Goal: Task Accomplishment & Management: Complete application form

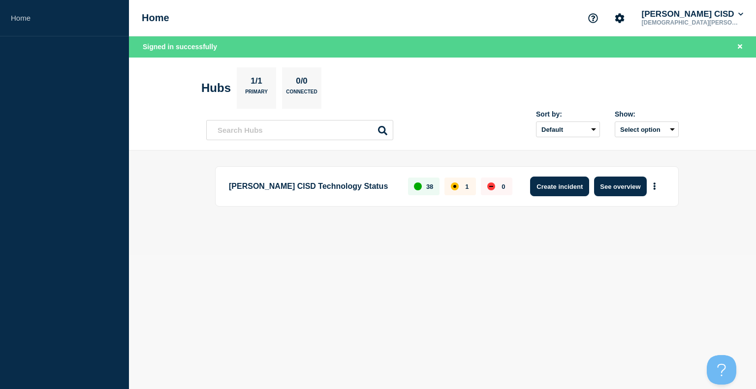
click at [568, 185] on button "Create incident" at bounding box center [559, 187] width 59 height 20
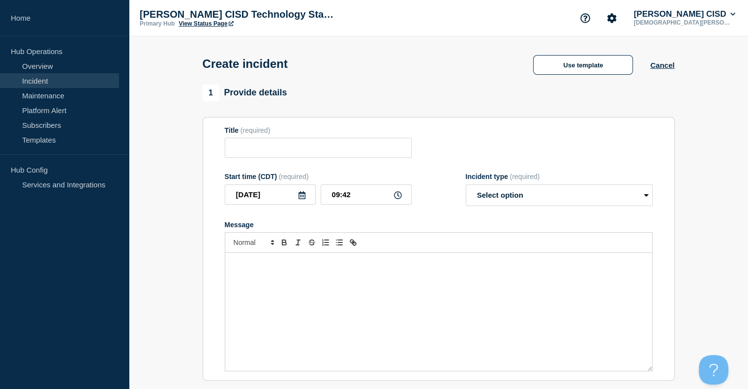
click at [102, 258] on aside "Home Hub Operations Overview Incident Maintenance Platform Alert Subscribers Te…" at bounding box center [64, 194] width 129 height 389
click at [363, 141] on input "Title" at bounding box center [318, 148] width 187 height 20
type input "NWEA MAP Testing"
click at [512, 202] on select "Select option Investigating Identified Monitoring" at bounding box center [559, 196] width 187 height 22
select select "investigating"
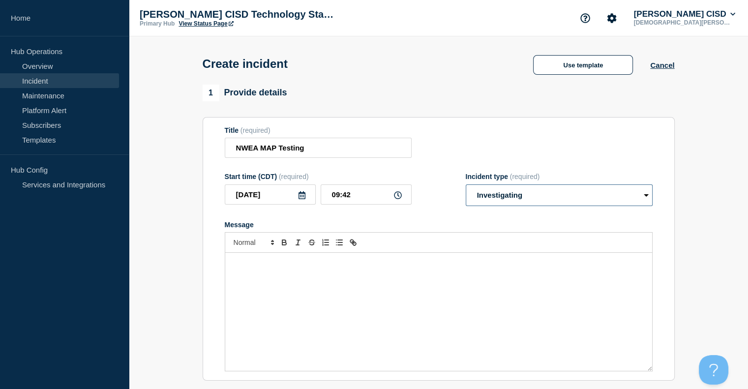
click at [466, 187] on select "Select option Investigating Identified Monitoring" at bounding box center [559, 196] width 187 height 22
click at [267, 272] on div "Message" at bounding box center [438, 312] width 427 height 118
click at [246, 267] on p "Users may experience issues" at bounding box center [439, 263] width 412 height 9
click at [247, 265] on p "Users may experience issues" at bounding box center [439, 263] width 412 height 9
click at [468, 267] on p "We have reports of issues with MAP testing. You may experience issues" at bounding box center [439, 263] width 412 height 9
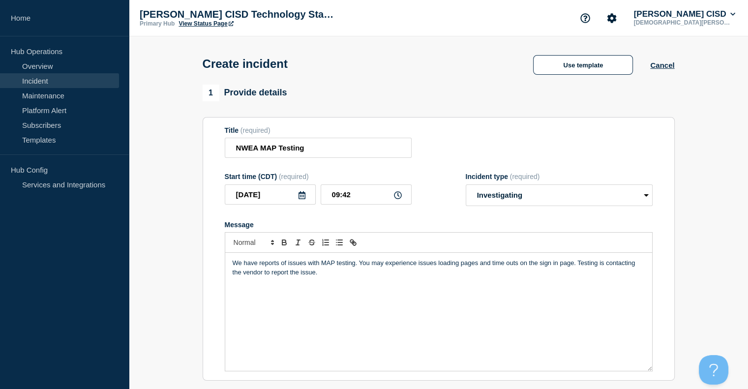
click at [471, 298] on div "We have reports of issues with MAP testing. You may experience issues loading p…" at bounding box center [438, 312] width 427 height 118
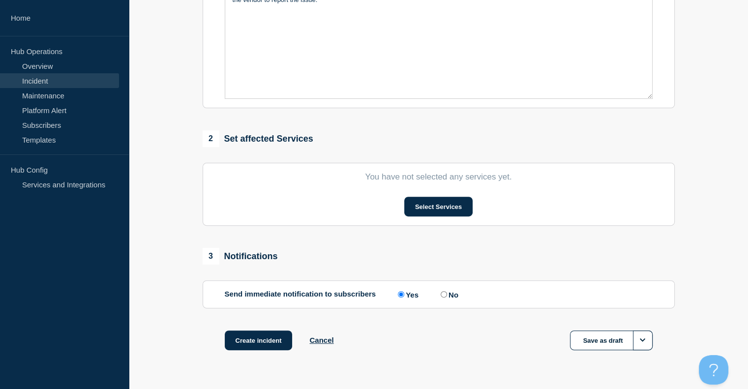
scroll to position [287, 0]
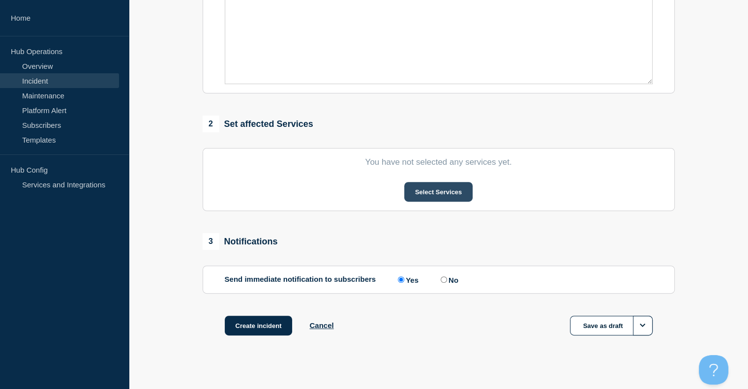
click at [437, 195] on button "Select Services" at bounding box center [438, 192] width 68 height 20
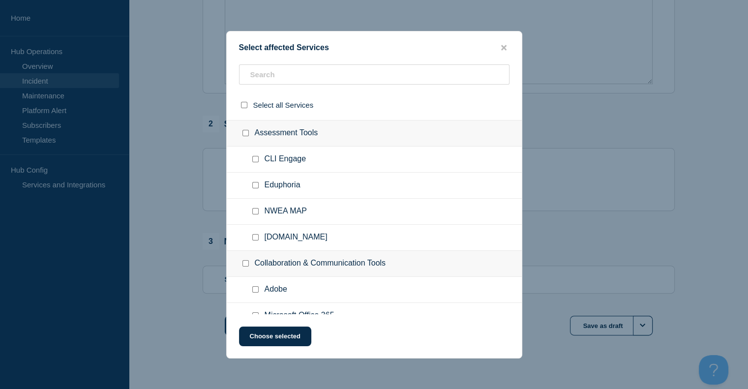
scroll to position [167, 0]
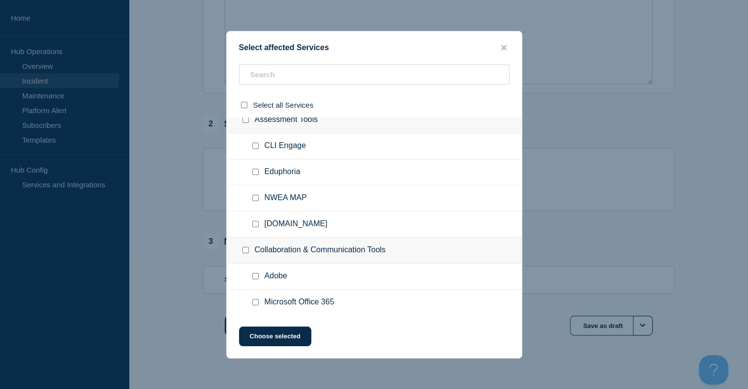
click at [252, 200] on input "NWEA MAP checkbox" at bounding box center [255, 198] width 6 height 6
checkbox input "true"
click at [259, 343] on button "Choose selected" at bounding box center [275, 337] width 72 height 20
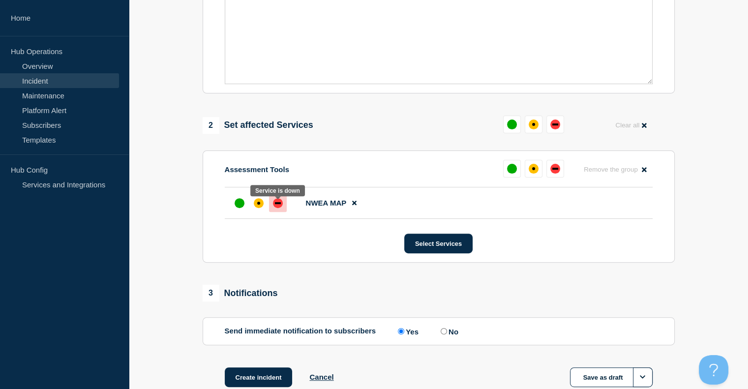
click at [282, 205] on div at bounding box center [278, 203] width 18 height 18
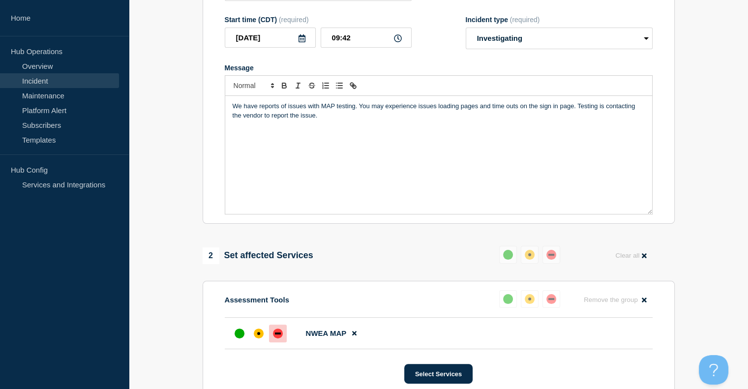
scroll to position [0, 0]
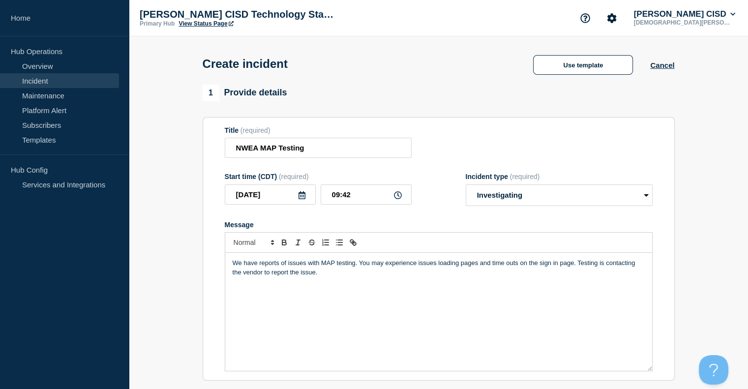
click at [329, 277] on p "We have reports of issues with MAP testing. You may experience issues loading p…" at bounding box center [439, 268] width 412 height 18
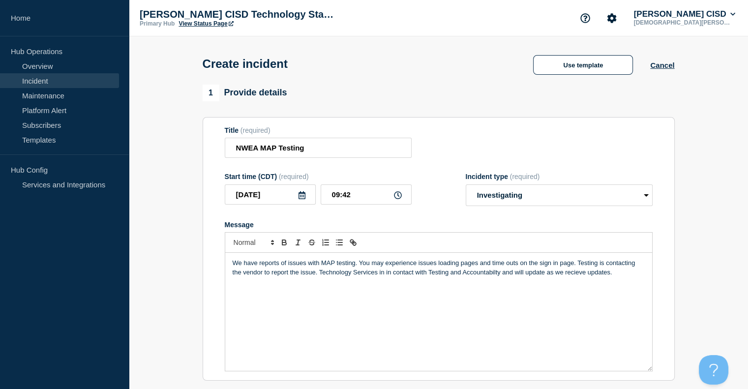
click at [569, 277] on p "We have reports of issues with MAP testing. You may experience issues loading p…" at bounding box center [439, 268] width 412 height 18
drag, startPoint x: 569, startPoint y: 278, endPoint x: 577, endPoint y: 296, distance: 19.4
click at [473, 277] on p "We have reports of issues with MAP testing. You may experience issues loading p…" at bounding box center [439, 268] width 412 height 18
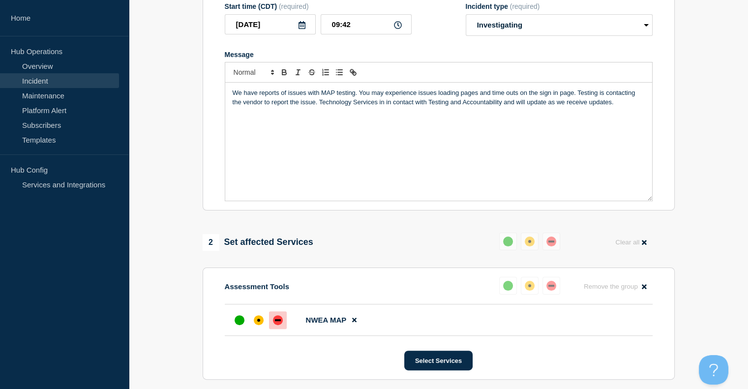
scroll to position [354, 0]
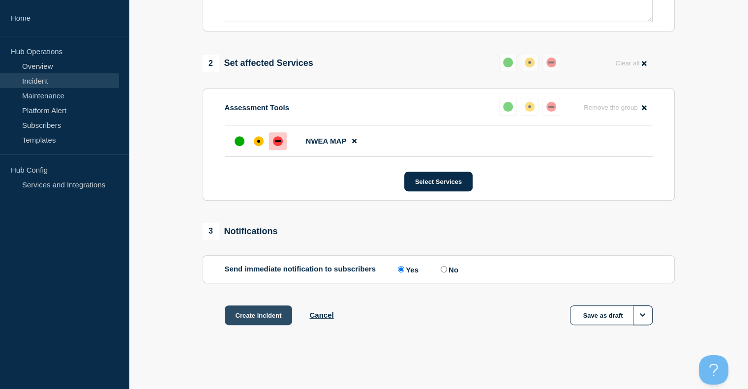
click at [276, 318] on button "Create incident" at bounding box center [259, 316] width 68 height 20
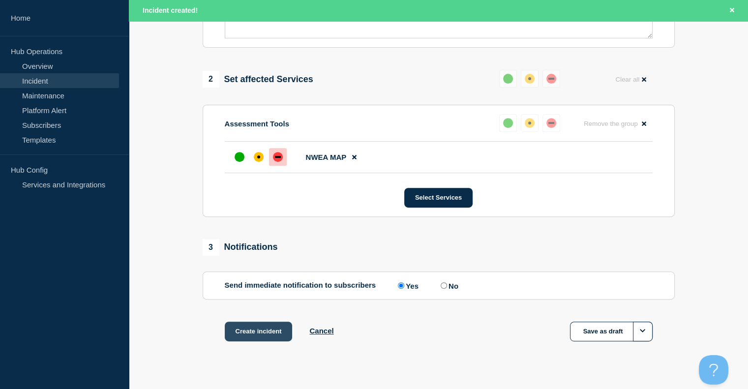
scroll to position [375, 0]
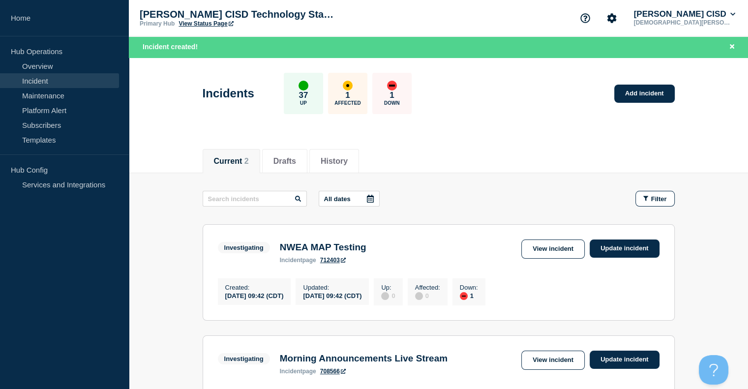
click at [13, 310] on aside "Home Hub Operations Overview Incident Maintenance Platform Alert Subscribers Te…" at bounding box center [64, 194] width 129 height 389
click at [630, 244] on link "Update incident" at bounding box center [625, 249] width 70 height 18
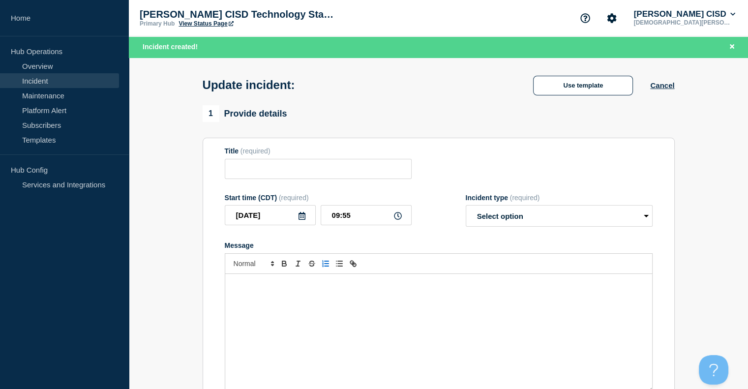
type input "NWEA MAP Testing"
click at [284, 301] on div "Message" at bounding box center [438, 333] width 427 height 118
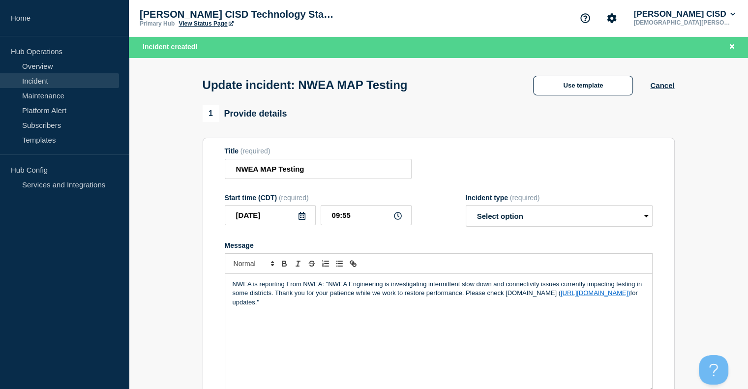
click at [329, 287] on p "NWEA is reporting From NWEA: "NWEA Engineering is investigating intermittent sl…" at bounding box center [439, 293] width 412 height 27
click at [647, 295] on div "NWEA is reporting that NWEA Engineering is investigating intermittent slow down…" at bounding box center [438, 333] width 427 height 118
click at [644, 297] on p "NWEA is reporting that NWEA Engineering is investigating intermittent slow down…" at bounding box center [439, 293] width 412 height 27
click at [523, 216] on select "Select option Investigating Identified Monitoring Resolved" at bounding box center [559, 216] width 187 height 22
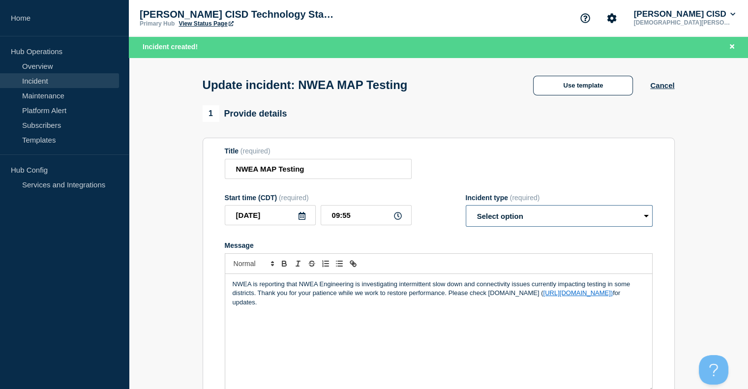
select select "identified"
click at [466, 209] on select "Select option Investigating Identified Monitoring Resolved" at bounding box center [559, 216] width 187 height 22
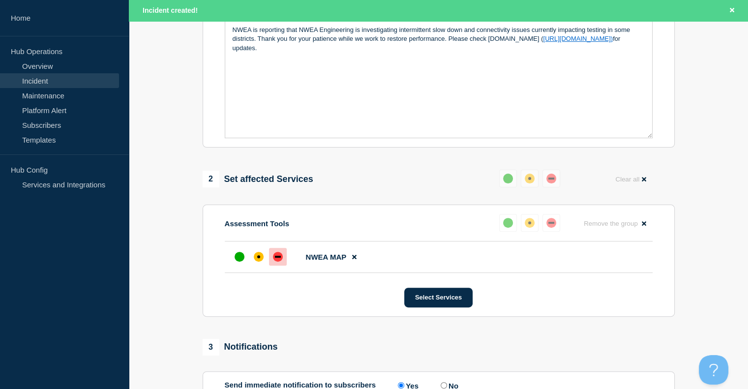
scroll to position [254, 0]
click at [260, 262] on div "affected" at bounding box center [259, 257] width 10 height 10
click at [430, 301] on button "Select Services" at bounding box center [438, 298] width 68 height 20
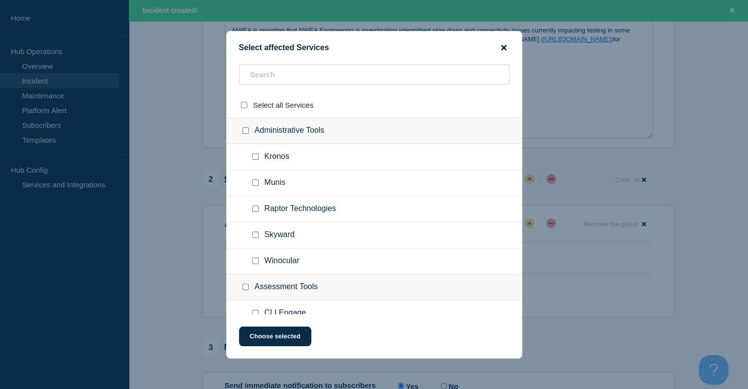
click at [505, 46] on icon "close button" at bounding box center [503, 47] width 5 height 5
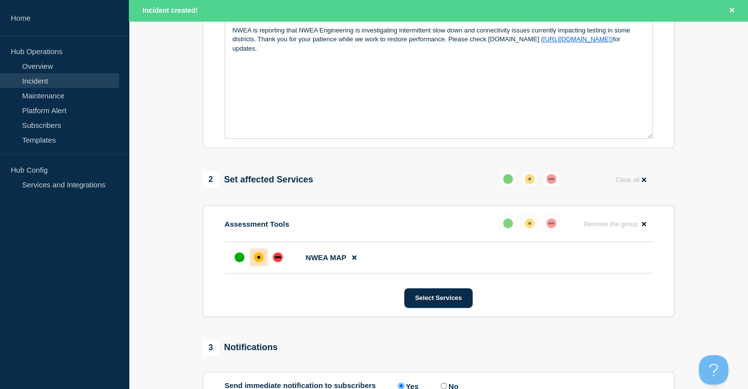
scroll to position [432, 0]
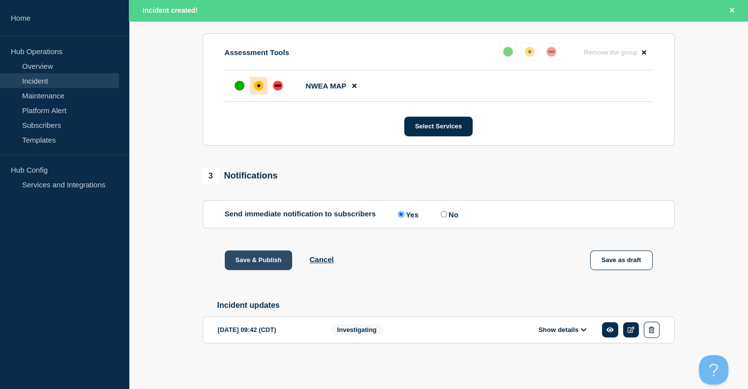
click at [274, 257] on button "Save & Publish" at bounding box center [259, 260] width 68 height 20
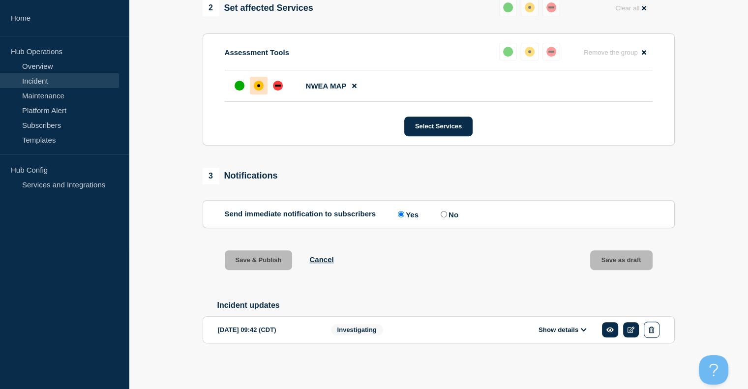
scroll to position [411, 0]
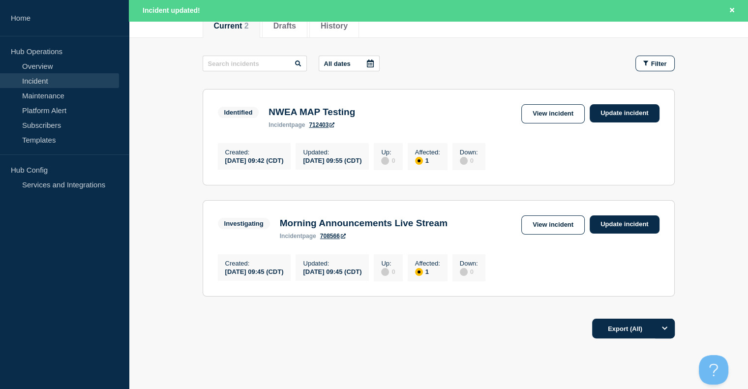
scroll to position [134, 0]
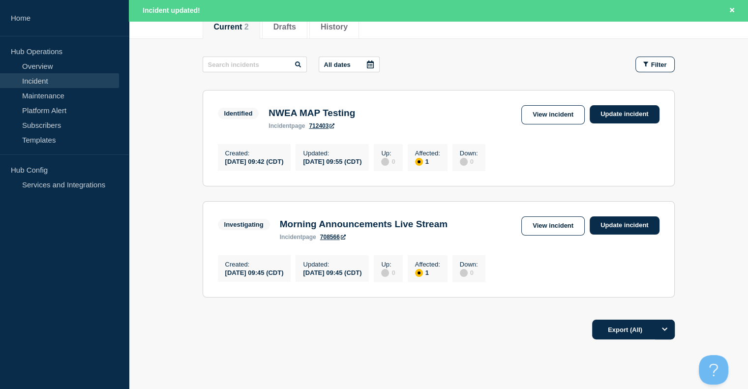
click at [190, 329] on footer "Export (All)" at bounding box center [438, 333] width 619 height 43
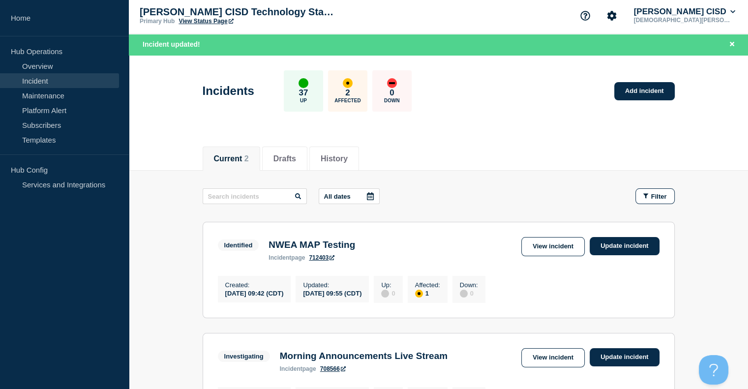
scroll to position [0, 0]
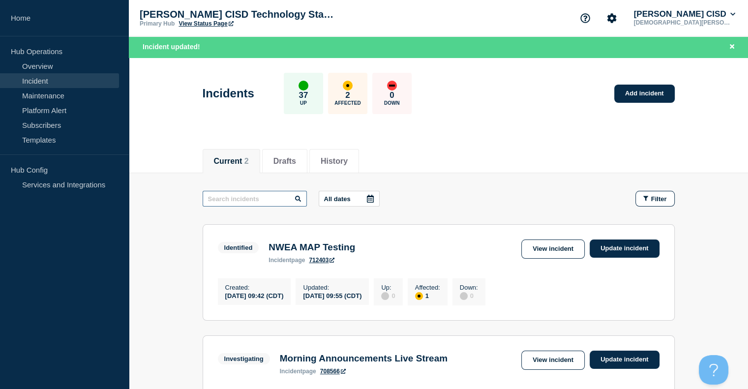
click at [240, 200] on input "text" at bounding box center [255, 199] width 104 height 16
type input "folette"
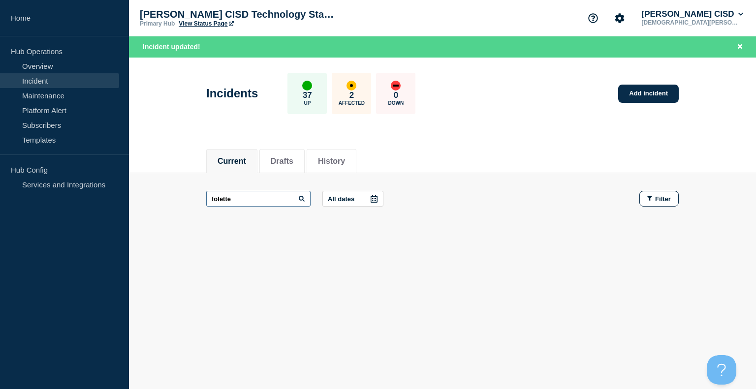
click at [273, 196] on input "folette" at bounding box center [258, 199] width 104 height 16
click at [345, 164] on button "History" at bounding box center [331, 161] width 27 height 9
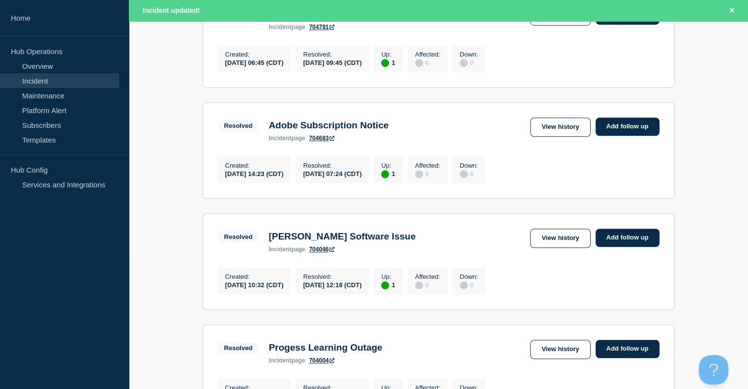
scroll to position [738, 0]
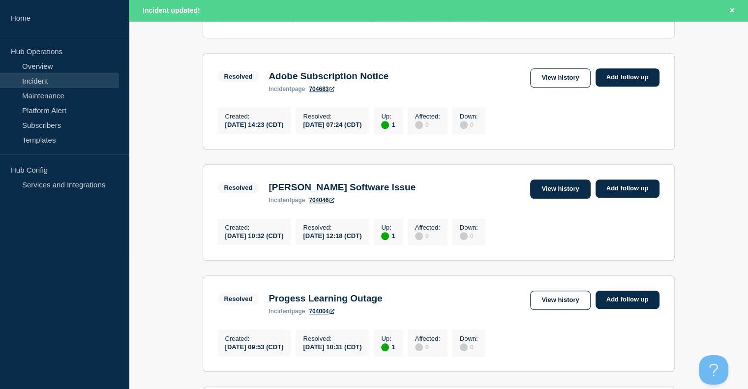
click at [556, 199] on link "View history" at bounding box center [560, 189] width 60 height 19
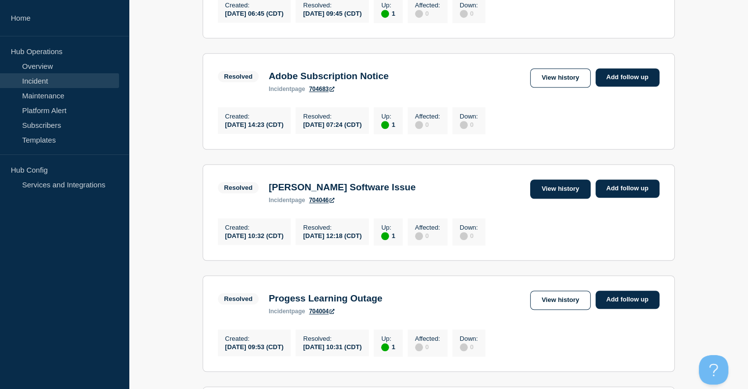
scroll to position [716, 0]
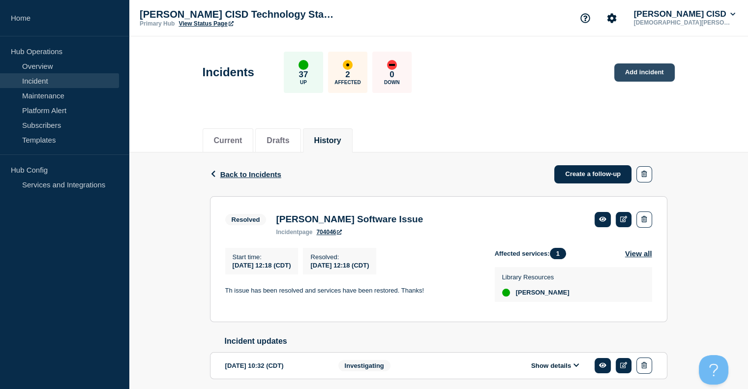
click at [650, 71] on link "Add incident" at bounding box center [645, 72] width 61 height 18
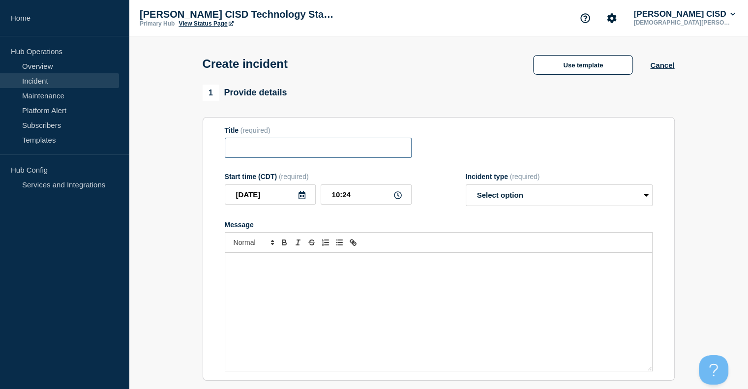
click at [333, 143] on input "Title" at bounding box center [318, 148] width 187 height 20
click at [275, 154] on input "Destiny Folette Issue" at bounding box center [318, 148] width 187 height 20
type input "Destiny Follette Issue"
click at [268, 264] on p "Message" at bounding box center [439, 263] width 412 height 9
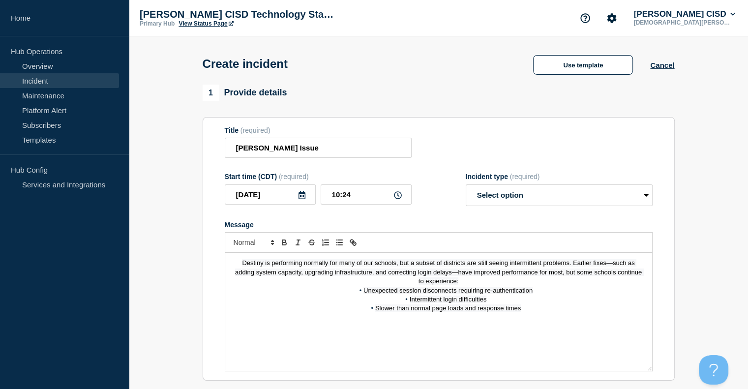
click at [241, 267] on p "Destiny is performing normally for many of our schools, but a subset of distric…" at bounding box center [439, 272] width 412 height 27
click at [278, 268] on span "Follette has upaded an erlier issue: Destiny is performing normally for many of…" at bounding box center [439, 272] width 401 height 26
click at [543, 196] on select "Select option Investigating Identified Monitoring" at bounding box center [559, 196] width 187 height 22
select select "investigating"
click at [466, 187] on select "Select option Investigating Identified Monitoring" at bounding box center [559, 196] width 187 height 22
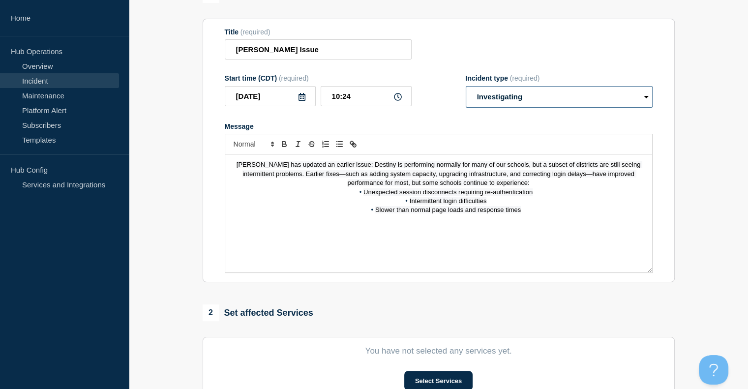
scroll to position [301, 0]
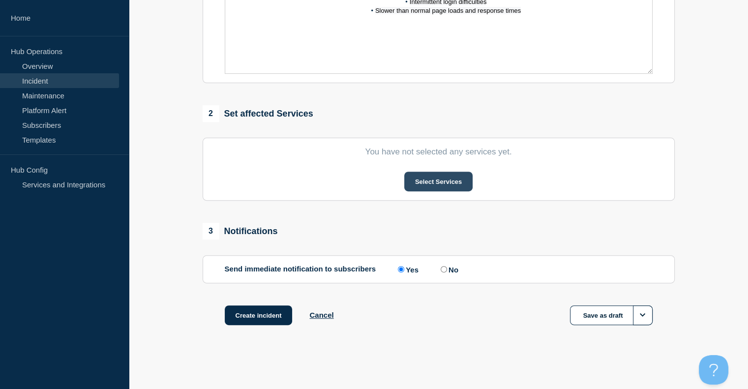
click at [427, 185] on button "Select Services" at bounding box center [438, 182] width 68 height 20
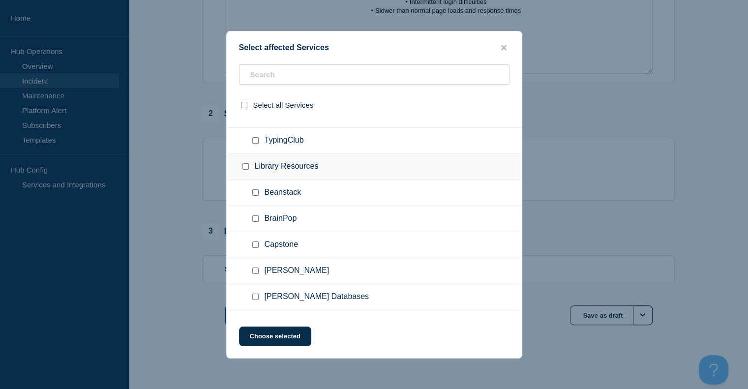
scroll to position [935, 0]
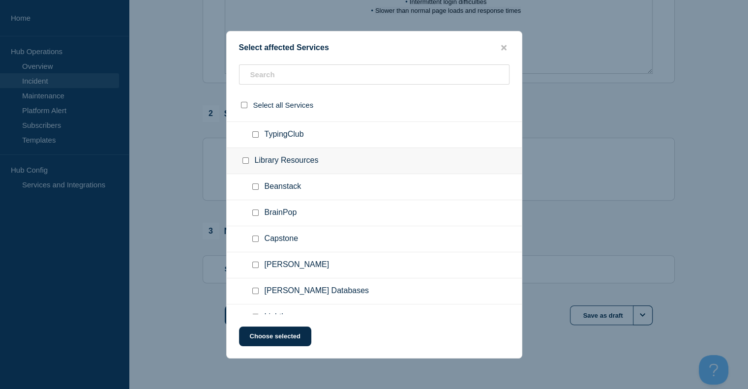
click at [255, 262] on input "Follett Destiny checkbox" at bounding box center [255, 265] width 6 height 6
checkbox input "true"
click at [286, 341] on button "Choose selected" at bounding box center [275, 337] width 72 height 20
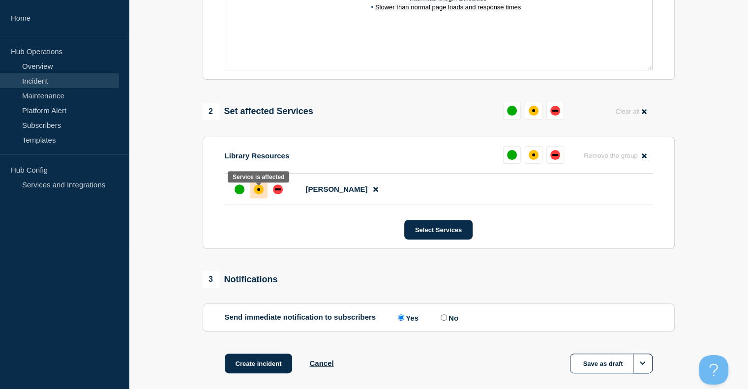
click at [261, 198] on div at bounding box center [259, 190] width 18 height 18
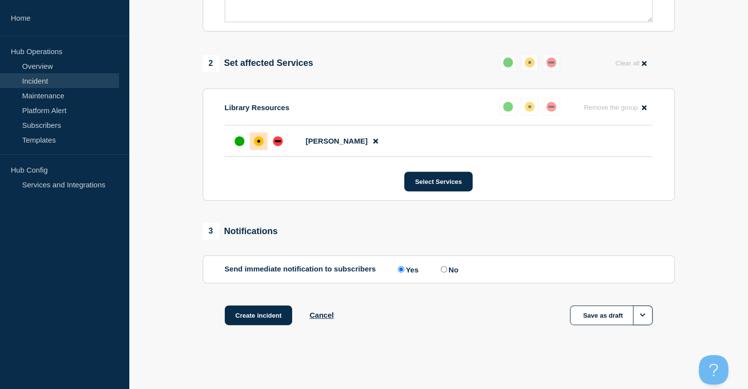
scroll to position [354, 0]
click at [255, 310] on button "Create incident" at bounding box center [259, 316] width 68 height 20
